Goal: Information Seeking & Learning: Learn about a topic

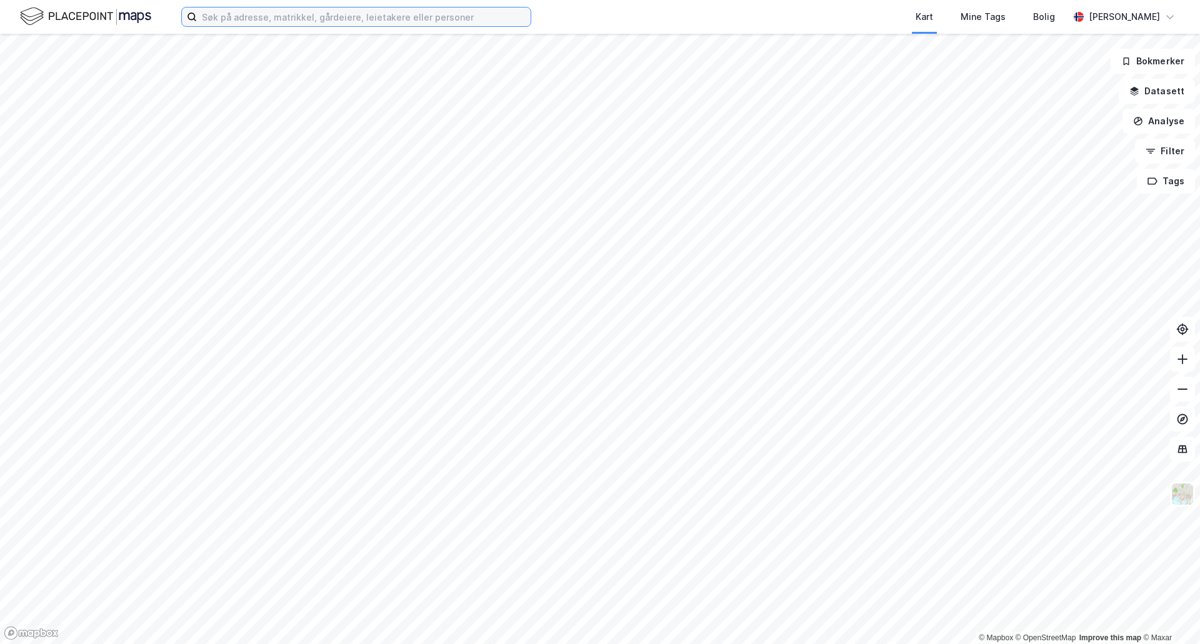
click at [398, 16] on input at bounding box center [364, 16] width 334 height 19
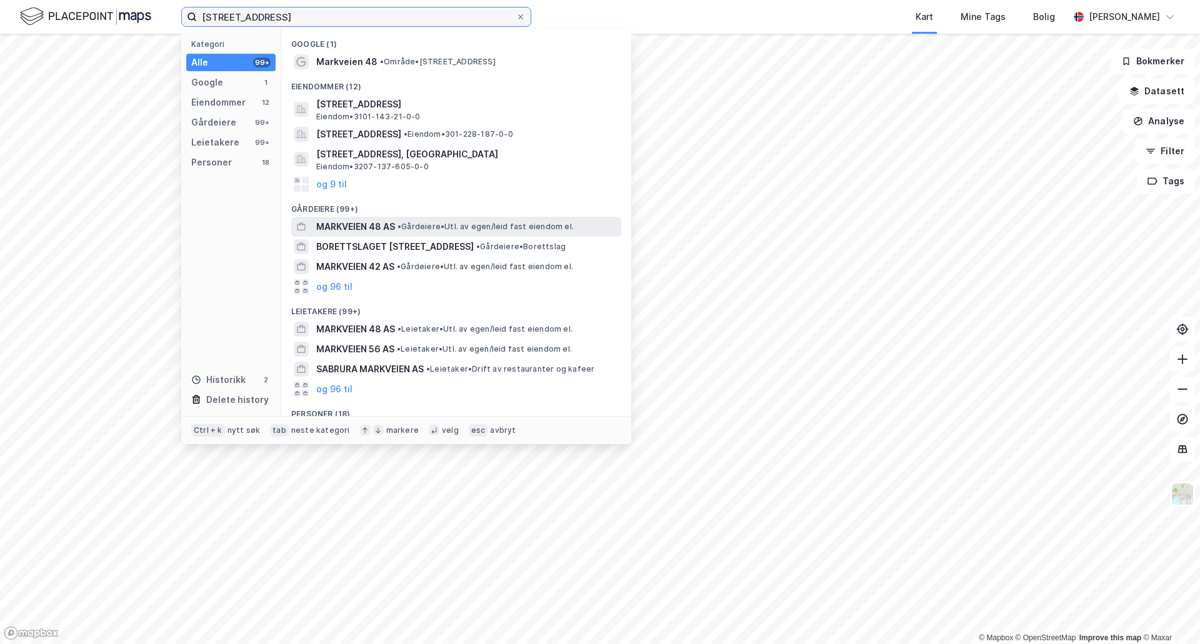
type input "[STREET_ADDRESS]"
click at [392, 226] on span "MARKVEIEN 48 AS" at bounding box center [355, 226] width 79 height 15
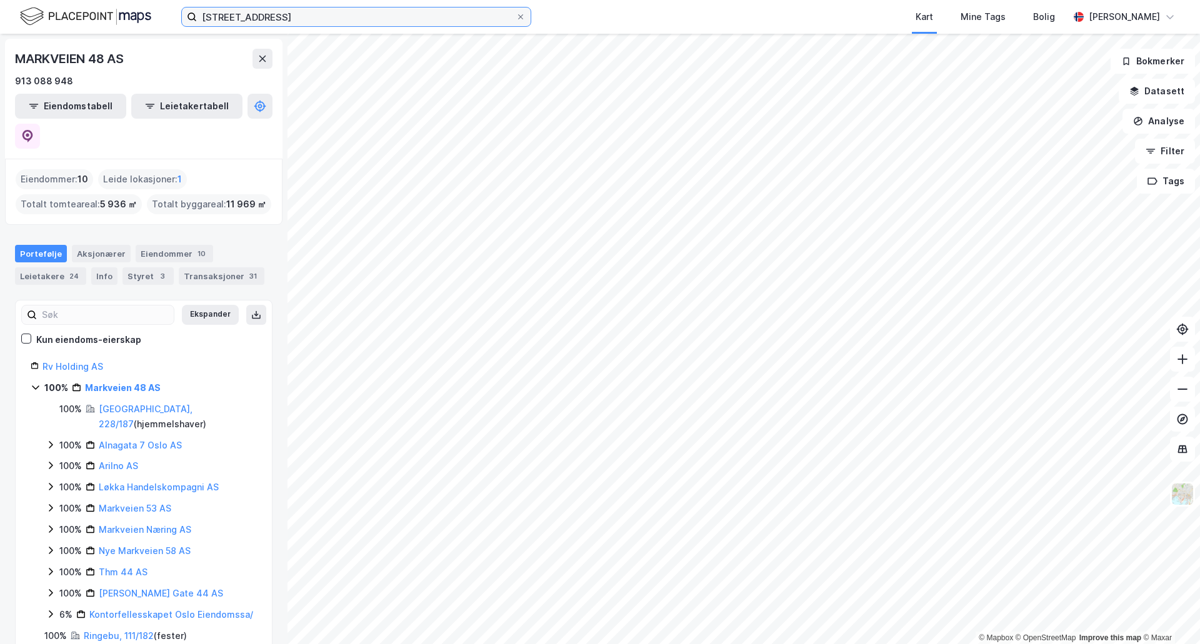
click at [362, 12] on input "[STREET_ADDRESS]" at bounding box center [356, 16] width 319 height 19
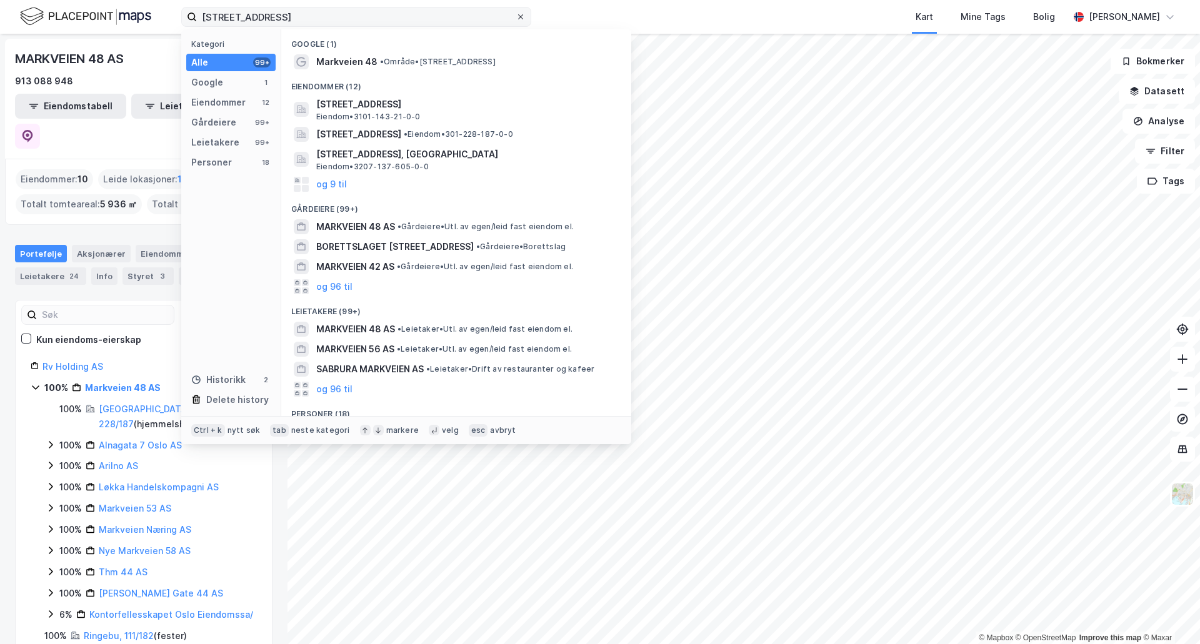
click at [524, 18] on icon at bounding box center [520, 16] width 7 height 7
click at [516, 18] on input "[STREET_ADDRESS]" at bounding box center [356, 16] width 319 height 19
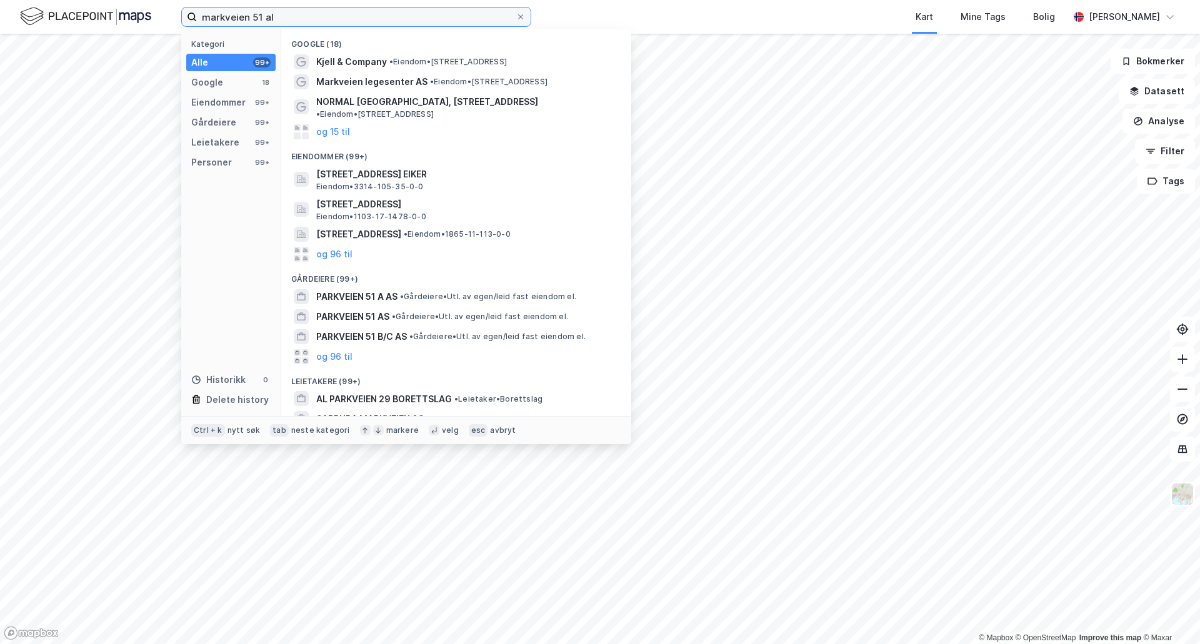
type input "markveien 51 al"
click at [340, 35] on div "Google (18)" at bounding box center [456, 40] width 350 height 22
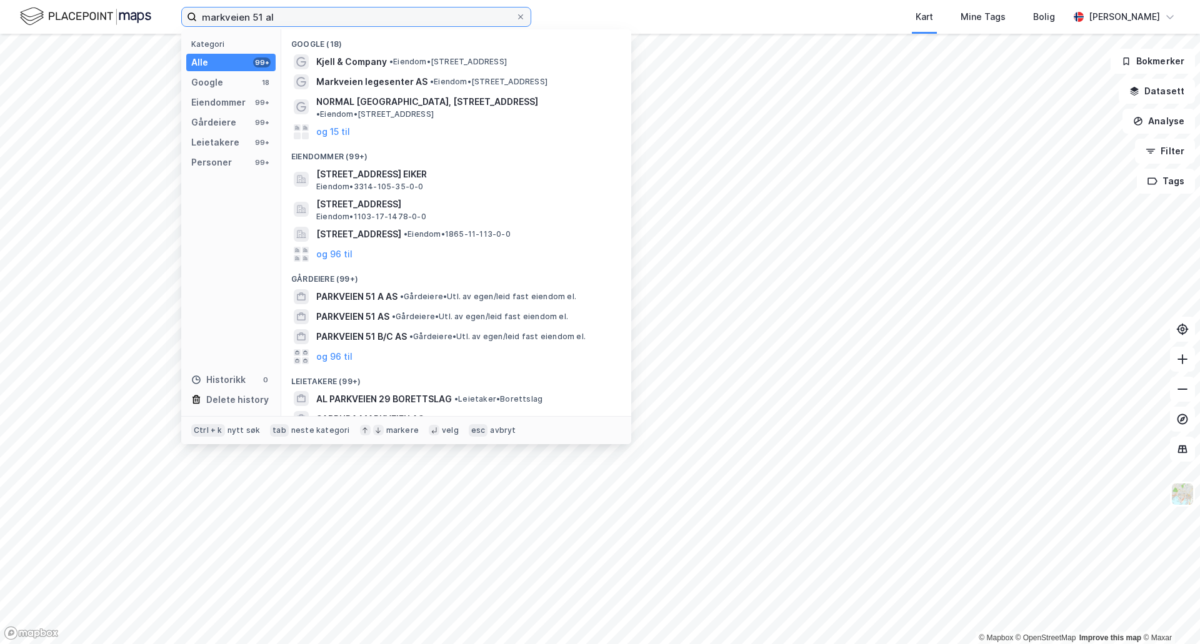
click at [306, 25] on input "markveien 51 al" at bounding box center [356, 16] width 319 height 19
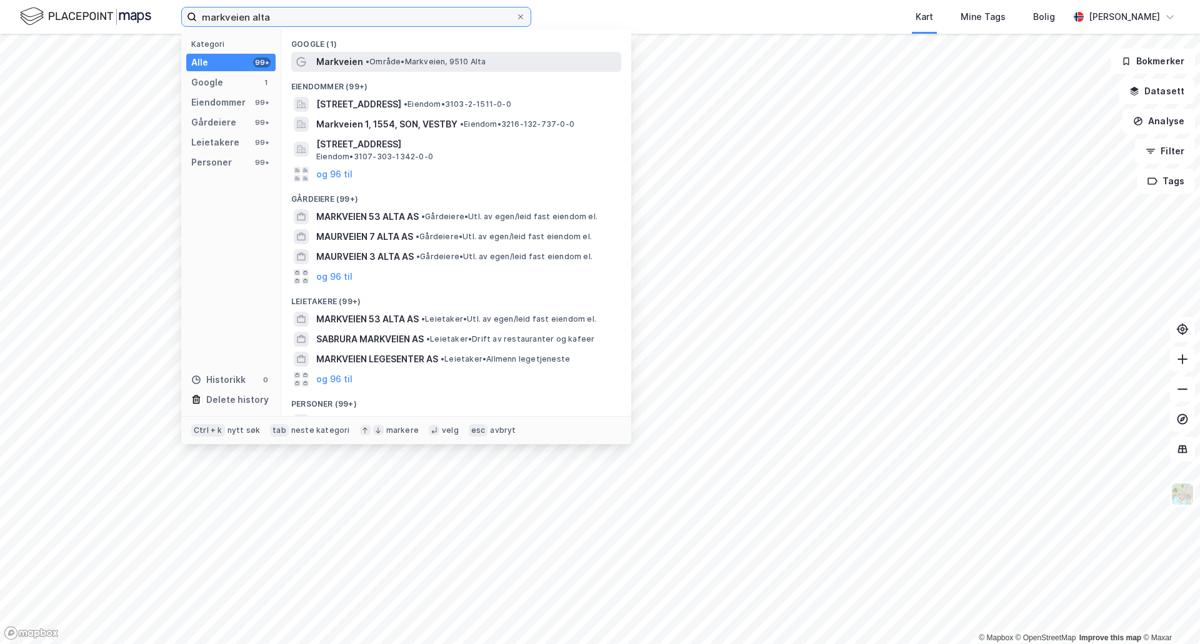
type input "markveien alta"
click at [355, 57] on span "Markveien" at bounding box center [339, 61] width 47 height 15
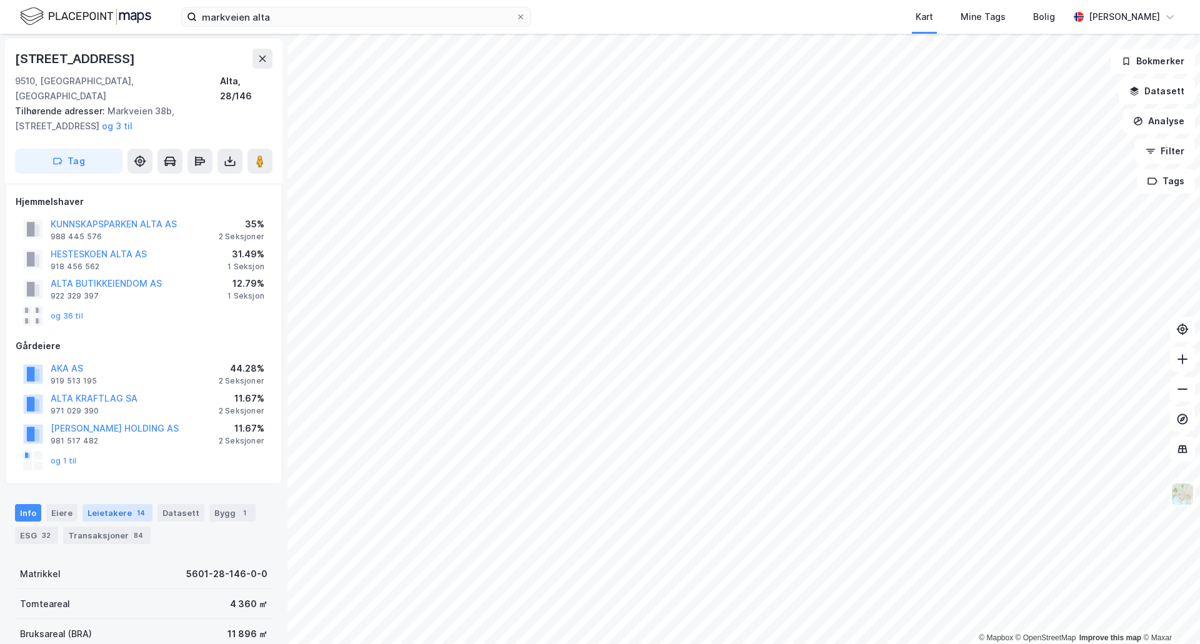
click at [100, 504] on div "Leietakere 14" at bounding box center [117, 512] width 70 height 17
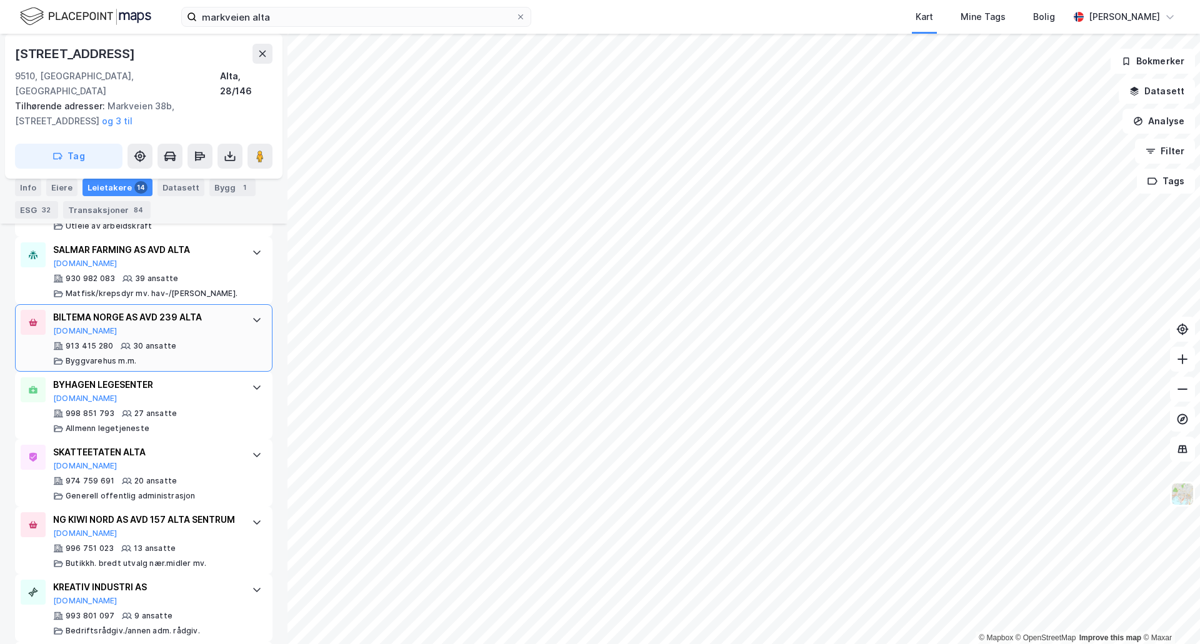
scroll to position [616, 0]
click at [222, 317] on div "BILTEMA [GEOGRAPHIC_DATA] AS AVD 239 ALTA [DOMAIN_NAME]" at bounding box center [146, 322] width 186 height 26
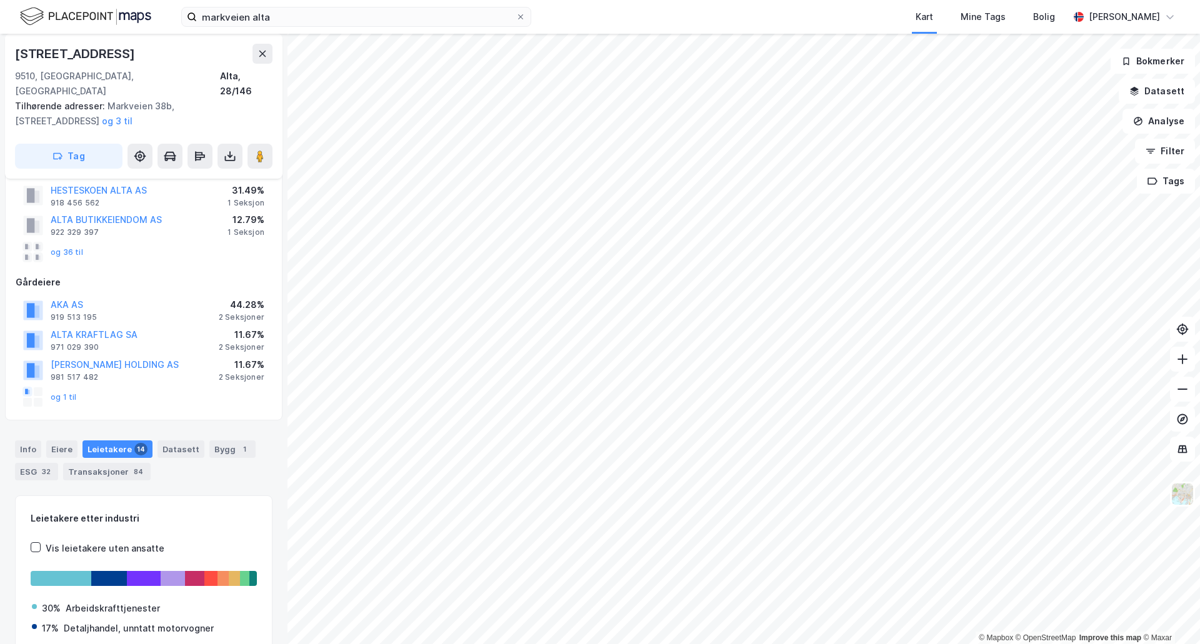
scroll to position [0, 0]
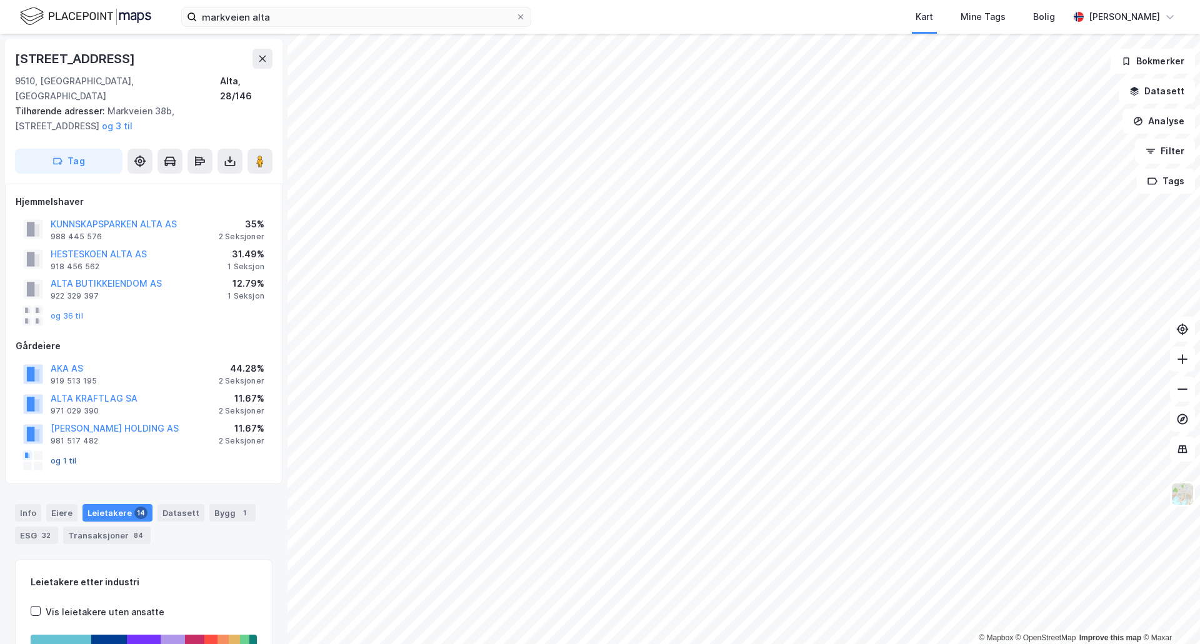
click at [0, 0] on button "og 1 til" at bounding box center [0, 0] width 0 height 0
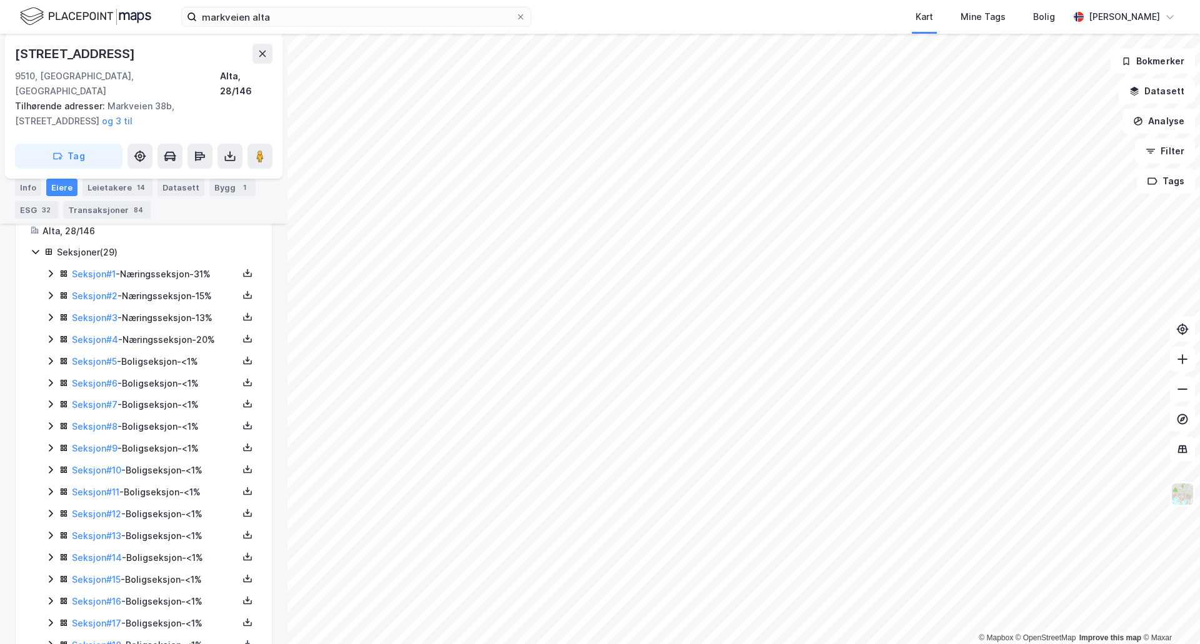
scroll to position [367, 0]
click at [128, 267] on div "Seksjon # 1 - Næringsseksjon - 31%" at bounding box center [155, 274] width 166 height 15
click at [158, 353] on div "Seksjon # 2 - Næringsseksjon - 15%" at bounding box center [155, 360] width 166 height 15
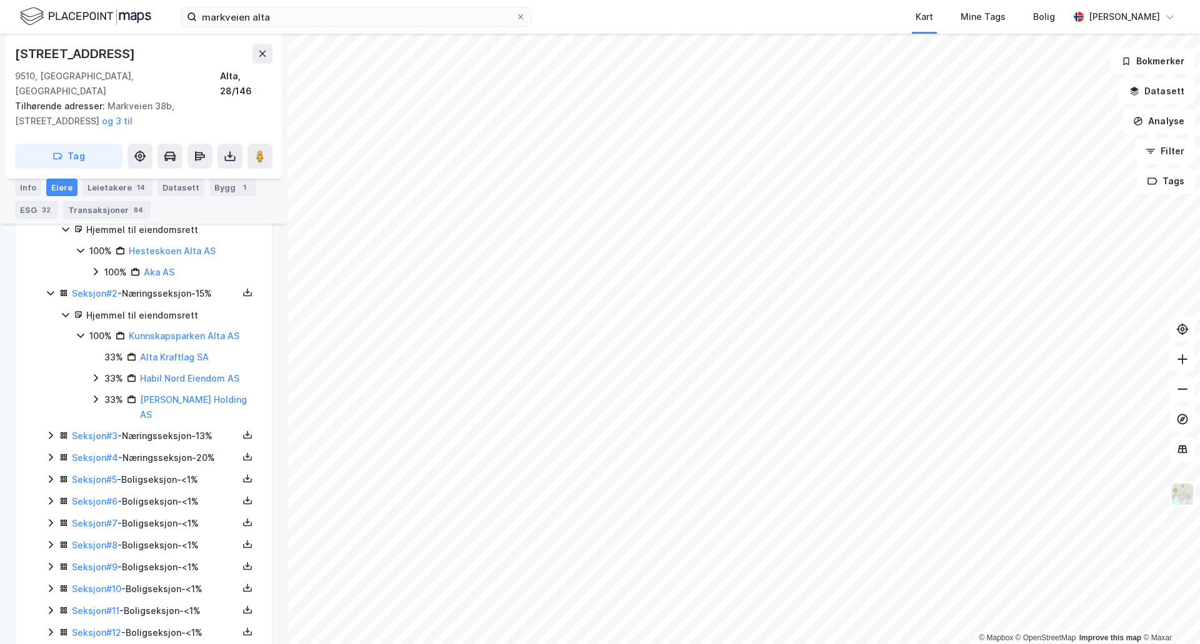
scroll to position [433, 0]
click at [168, 430] on div "Seksjon # 3 - Næringsseksjon - 13%" at bounding box center [155, 437] width 166 height 15
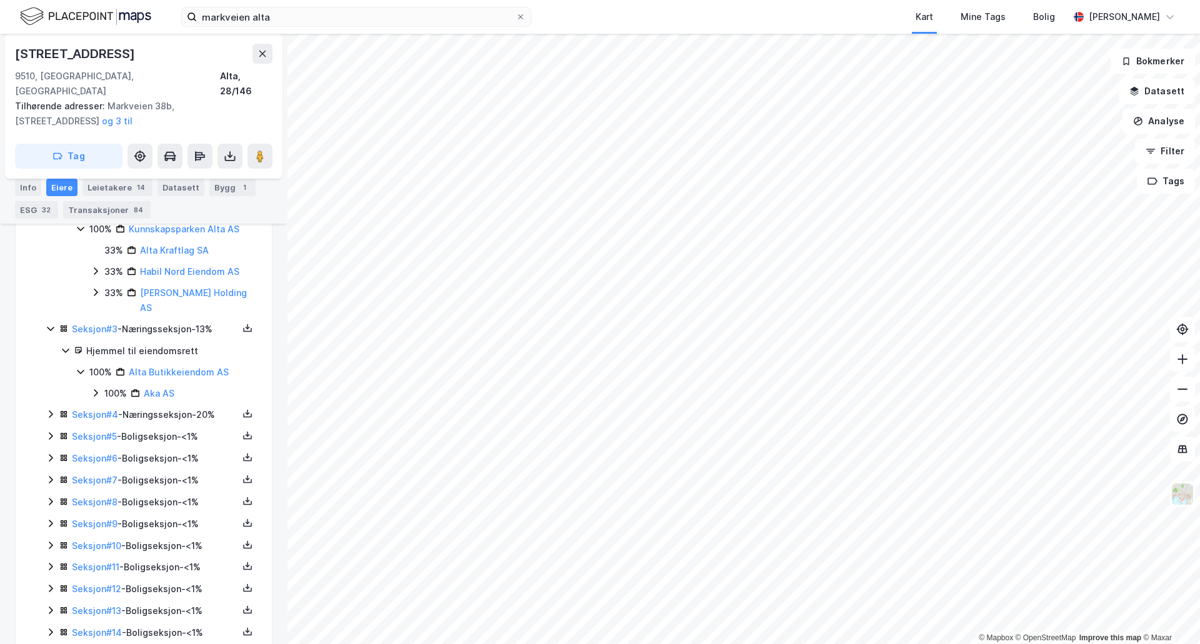
scroll to position [542, 0]
click at [167, 407] on div "Seksjon # 4 - Næringsseksjon - 20%" at bounding box center [155, 414] width 166 height 15
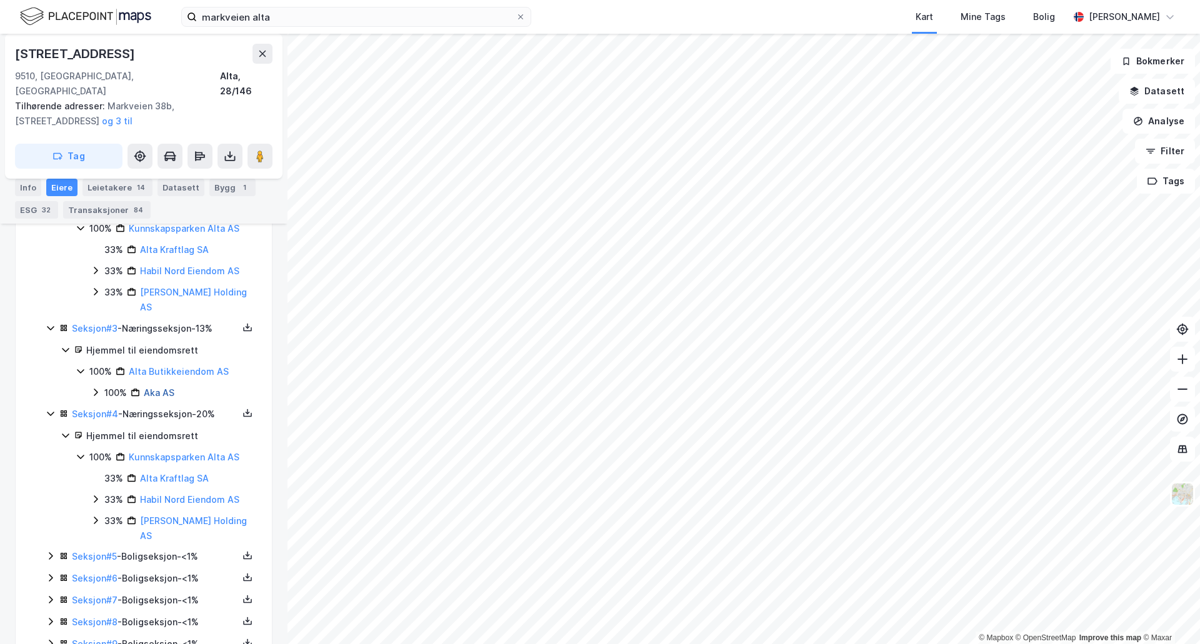
click at [165, 387] on link "Aka AS" at bounding box center [159, 392] width 31 height 11
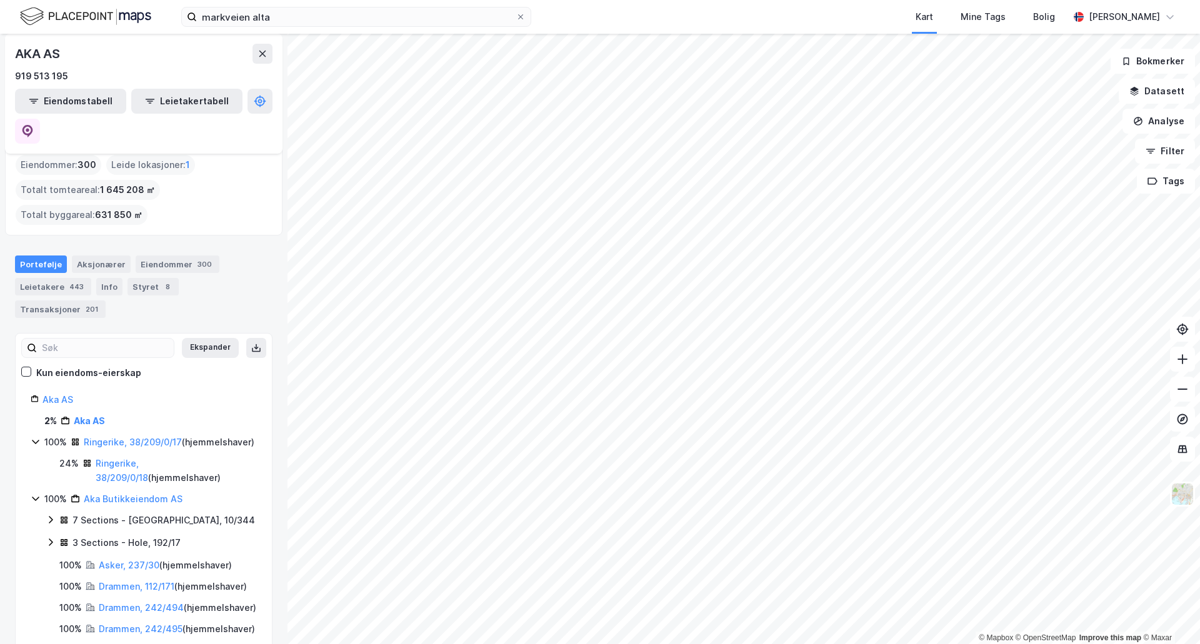
scroll to position [55, 0]
click at [152, 277] on div "Styret 8" at bounding box center [152, 285] width 51 height 17
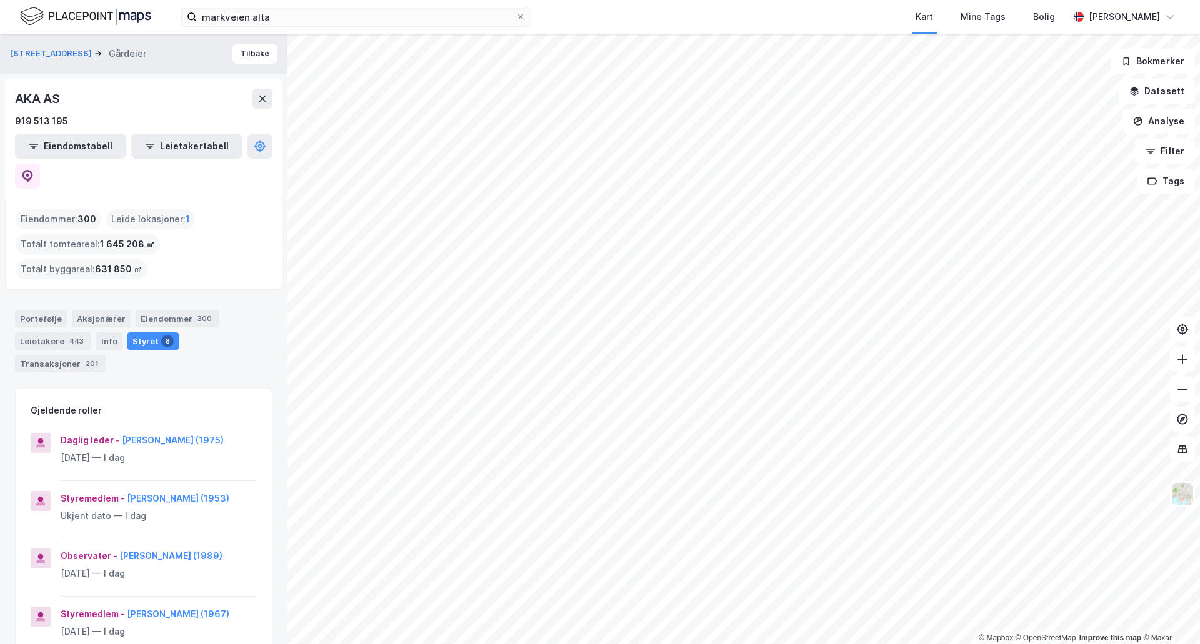
click at [167, 433] on div "Daglig leder - [PERSON_NAME] (1975) [DATE] — I dag" at bounding box center [159, 457] width 196 height 48
click at [34, 170] on icon at bounding box center [27, 176] width 12 height 12
click at [47, 310] on div "Portefølje" at bounding box center [41, 318] width 52 height 17
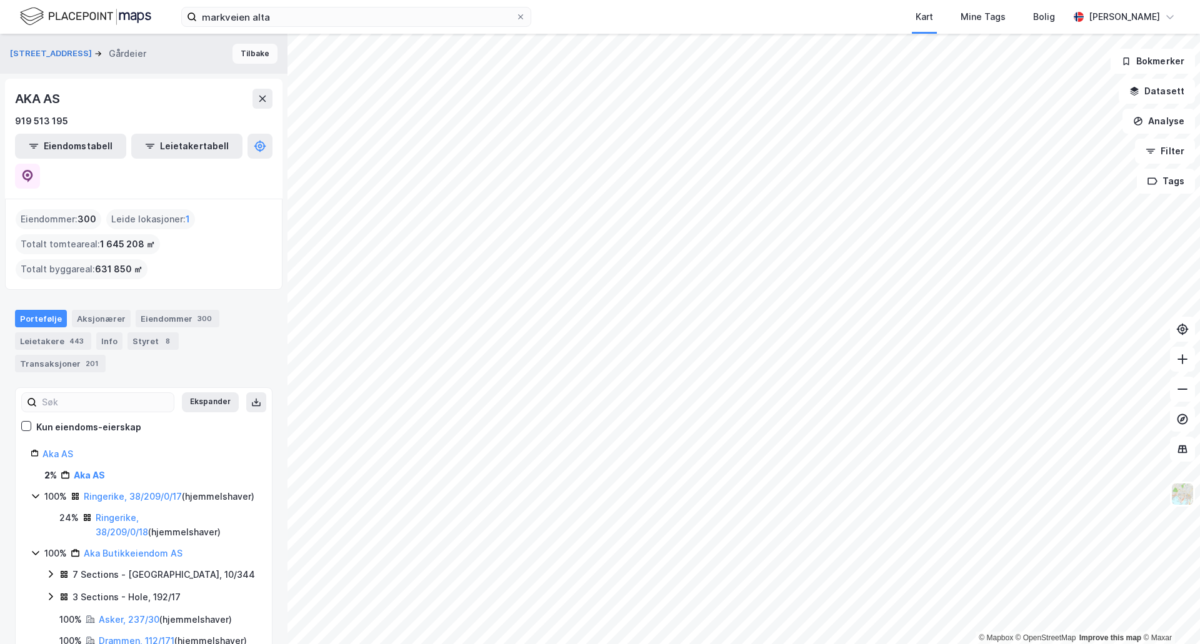
click at [261, 62] on button "Tilbake" at bounding box center [254, 54] width 45 height 20
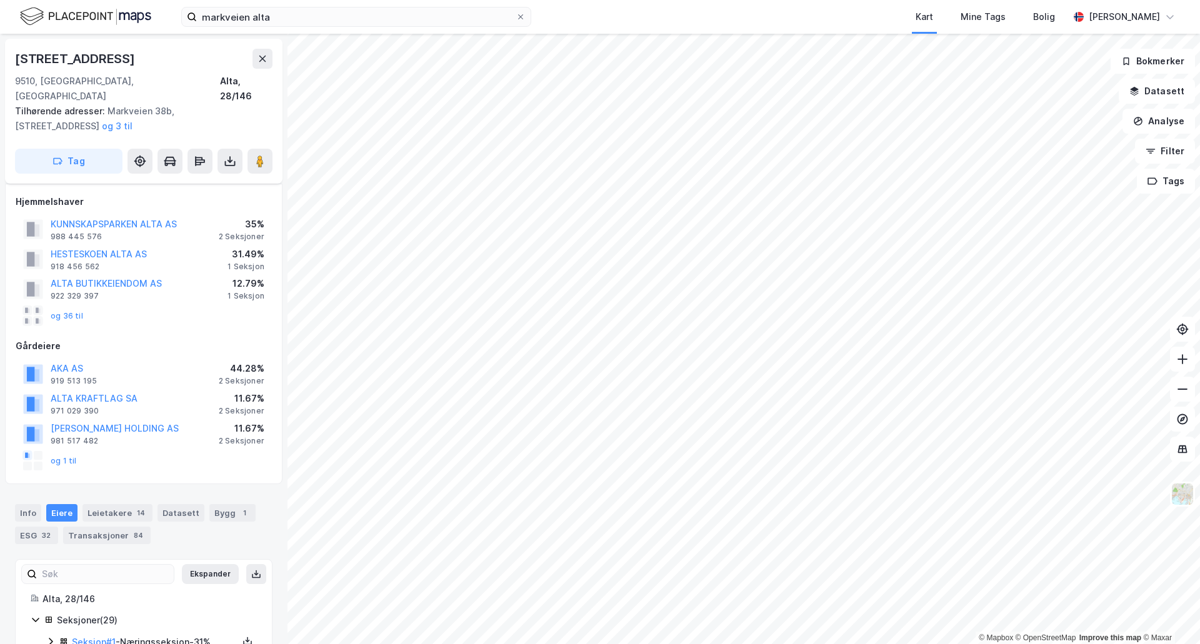
click at [275, 65] on div "[STREET_ADDRESS] adresser: [STREET_ADDRESS], [STREET_ADDRESS], Hesteskoen 8 og …" at bounding box center [143, 111] width 277 height 145
click at [269, 62] on button at bounding box center [262, 59] width 20 height 20
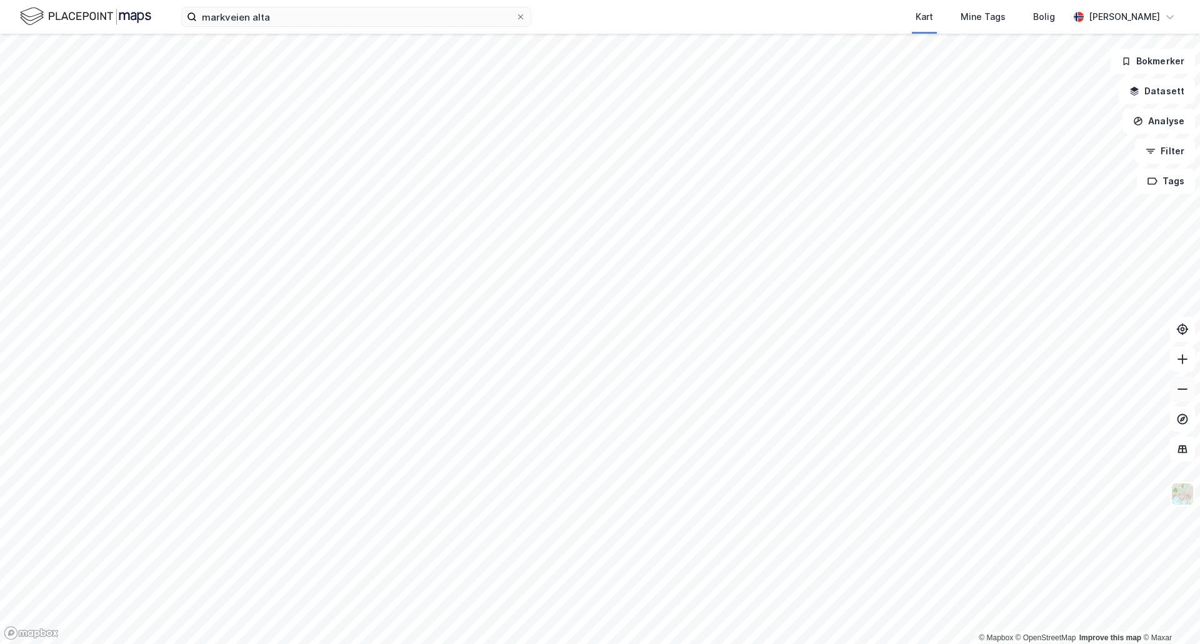
click at [1186, 394] on icon at bounding box center [1182, 389] width 12 height 12
click at [1186, 393] on icon at bounding box center [1182, 389] width 12 height 12
click at [1181, 362] on icon at bounding box center [1182, 359] width 12 height 12
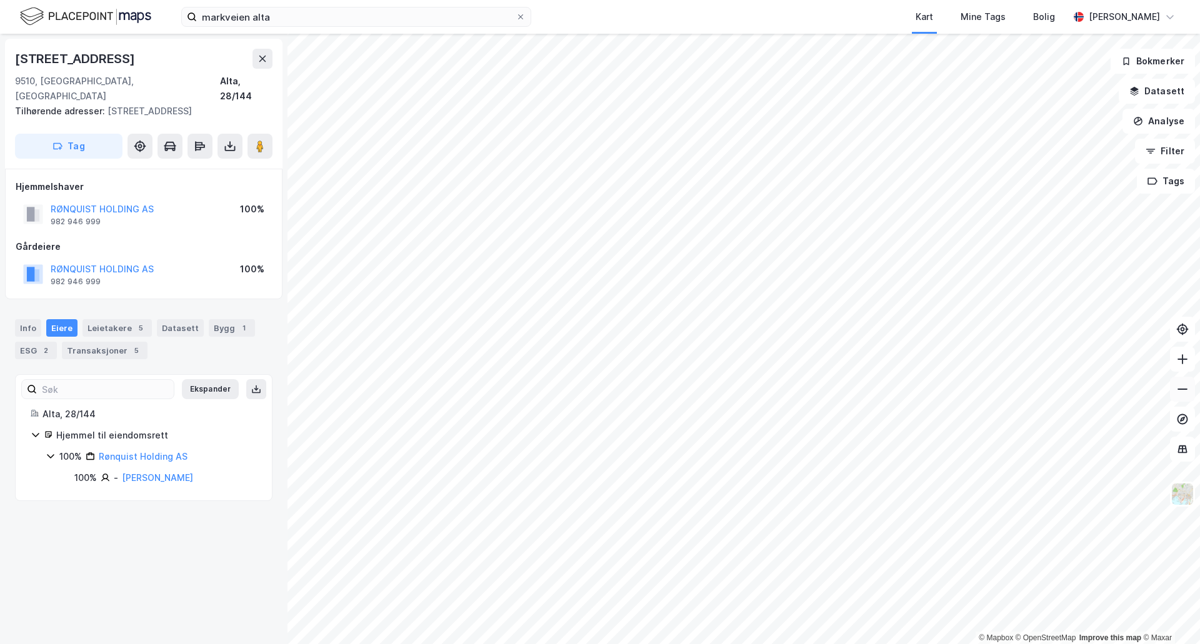
click at [1183, 390] on icon at bounding box center [1182, 389] width 12 height 12
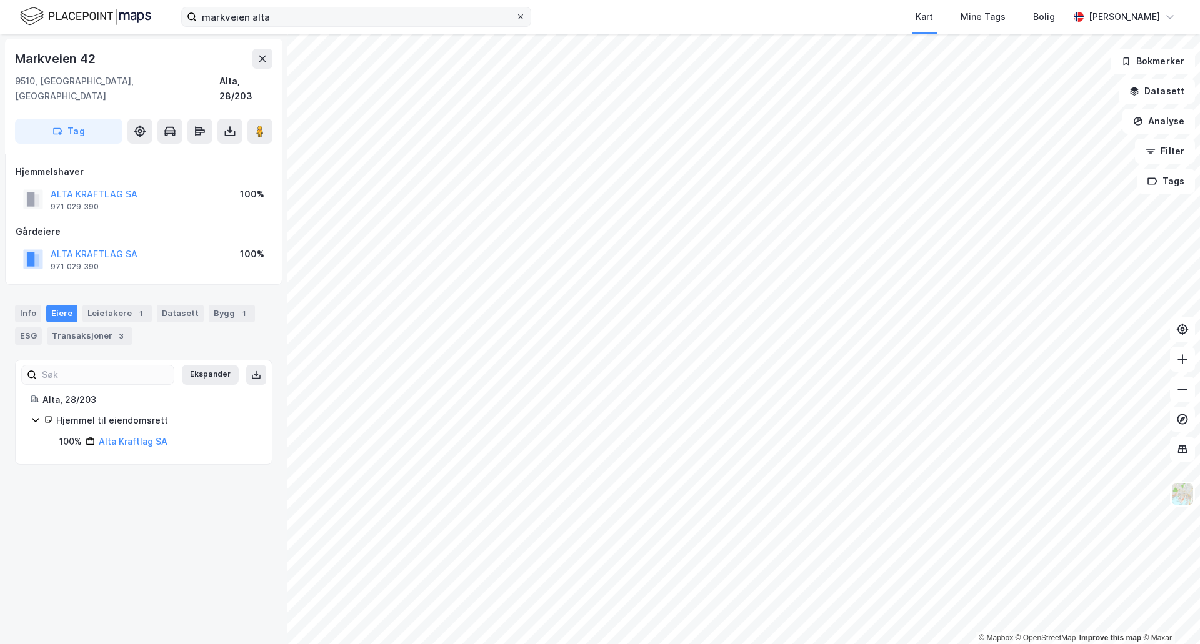
click at [521, 14] on icon at bounding box center [520, 16] width 7 height 7
click at [516, 14] on input "markveien alta" at bounding box center [356, 16] width 319 height 19
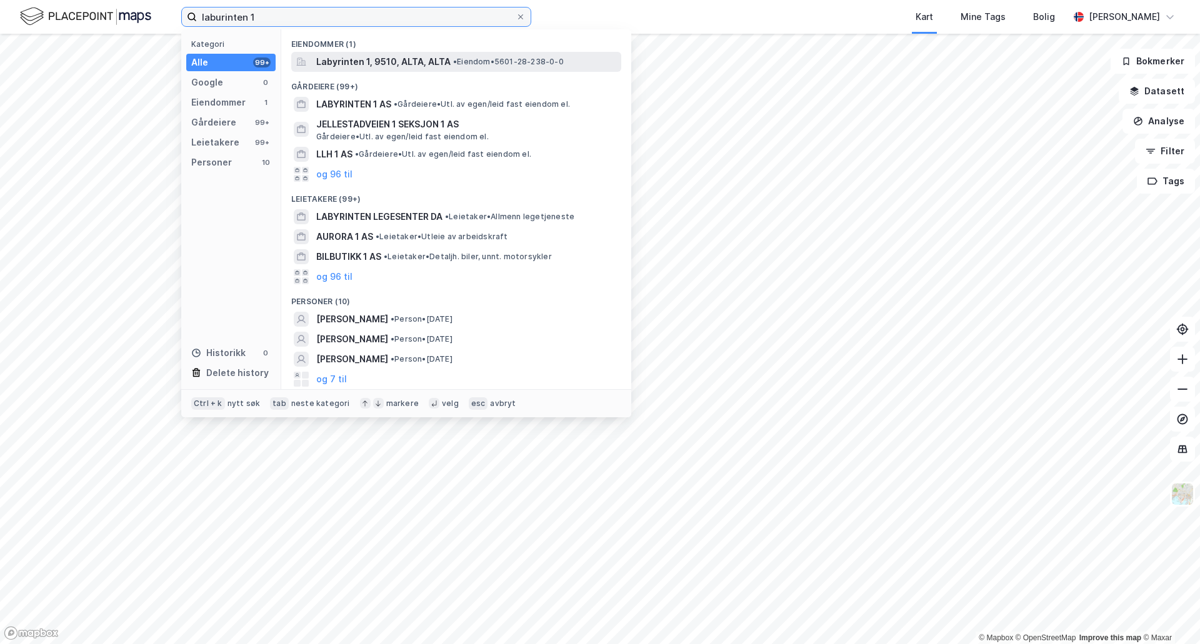
type input "laburinten 1"
click at [374, 62] on span "Labyrinten 1, 9510, ALTA, ALTA" at bounding box center [383, 61] width 134 height 15
